Goal: Task Accomplishment & Management: Complete application form

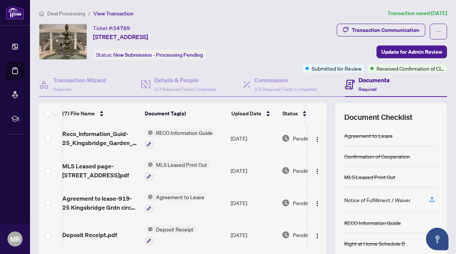
scroll to position [60, 0]
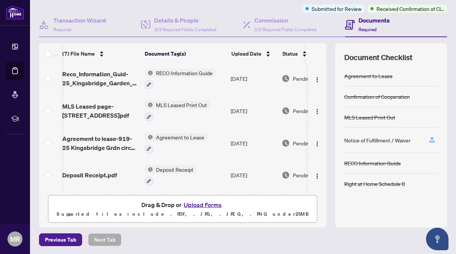
click at [193, 203] on button "Upload Forms" at bounding box center [203, 205] width 42 height 10
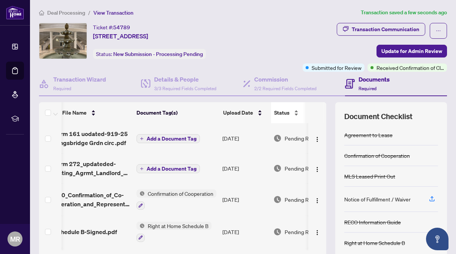
scroll to position [0, 0]
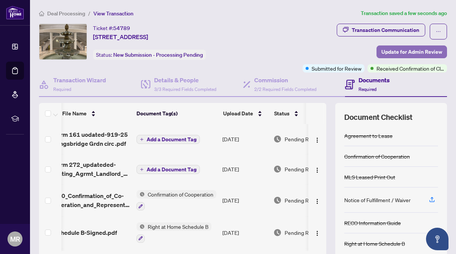
click at [396, 49] on span "Update for Admin Review" at bounding box center [412, 52] width 61 height 12
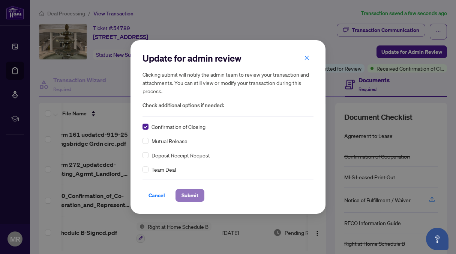
click at [191, 193] on span "Submit" at bounding box center [190, 195] width 17 height 12
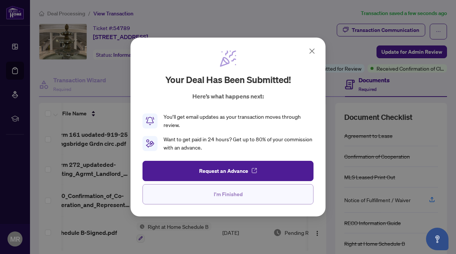
click at [224, 194] on span "I'm Finished" at bounding box center [228, 194] width 29 height 12
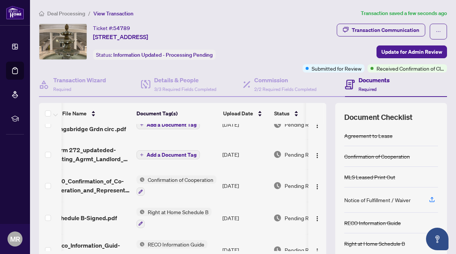
scroll to position [0, 11]
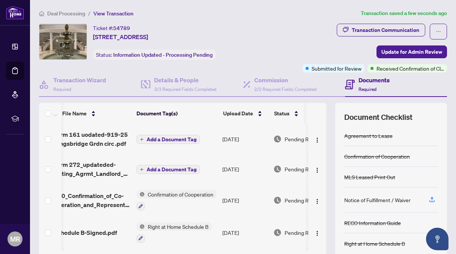
click at [364, 78] on h4 "Documents" at bounding box center [374, 79] width 31 height 9
click at [362, 81] on h4 "Documents" at bounding box center [374, 79] width 31 height 9
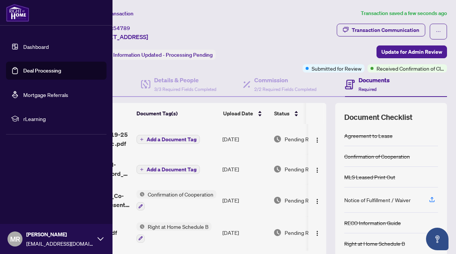
click at [38, 67] on link "Deal Processing" at bounding box center [42, 70] width 38 height 7
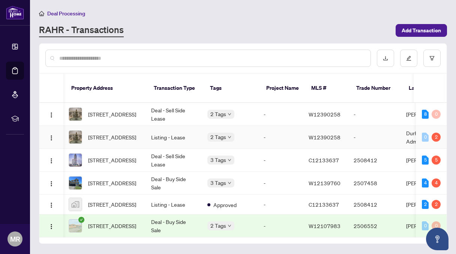
scroll to position [0, 53]
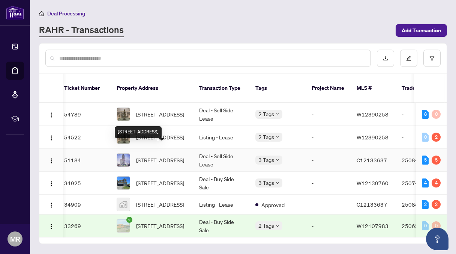
click at [153, 156] on span "[STREET_ADDRESS]" at bounding box center [160, 160] width 48 height 8
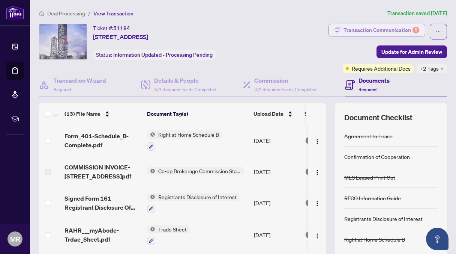
click at [354, 26] on div "Transaction Communication 5" at bounding box center [382, 30] width 76 height 12
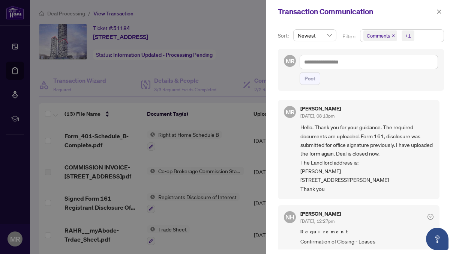
click at [239, 57] on div at bounding box center [228, 127] width 456 height 254
click at [440, 11] on icon "close" at bounding box center [439, 11] width 5 height 5
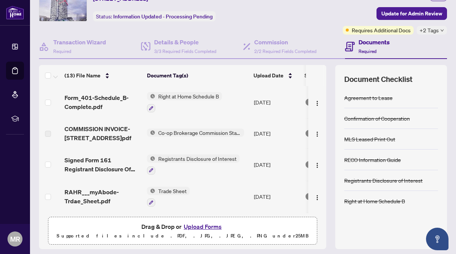
scroll to position [42, 0]
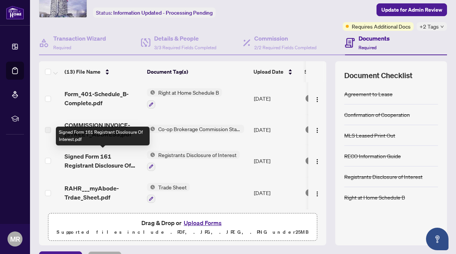
click at [119, 155] on span "Signed Form 161 Registrant Disclosure Of Interest.pdf" at bounding box center [103, 161] width 77 height 18
